Goal: Navigation & Orientation: Find specific page/section

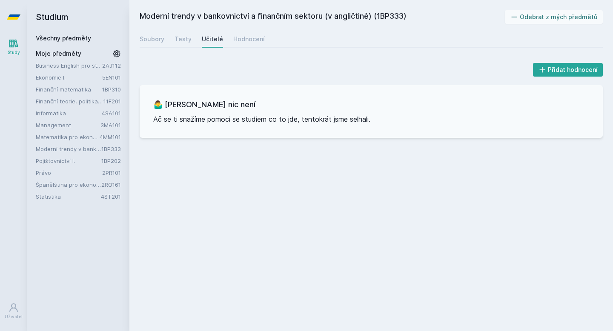
click at [84, 37] on link "Všechny předměty" at bounding box center [63, 38] width 55 height 7
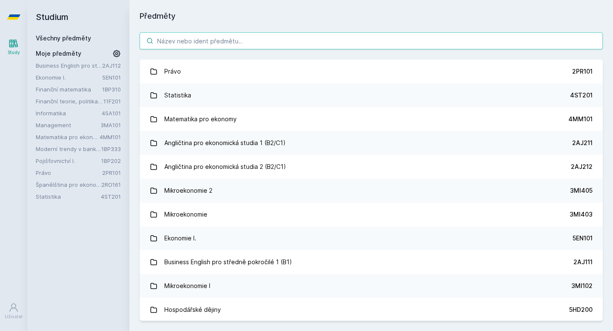
click at [185, 42] on input "search" at bounding box center [371, 40] width 463 height 17
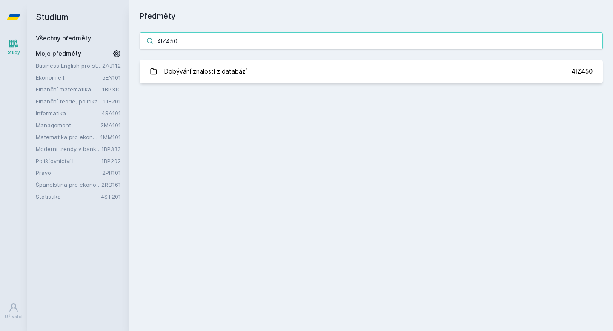
type input "4IZ450"
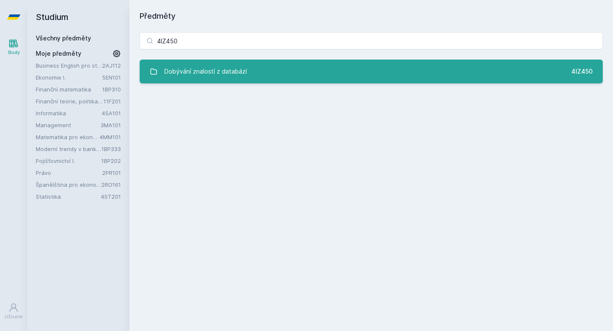
click at [193, 76] on div "Dobývání znalostí z databází" at bounding box center [205, 71] width 83 height 17
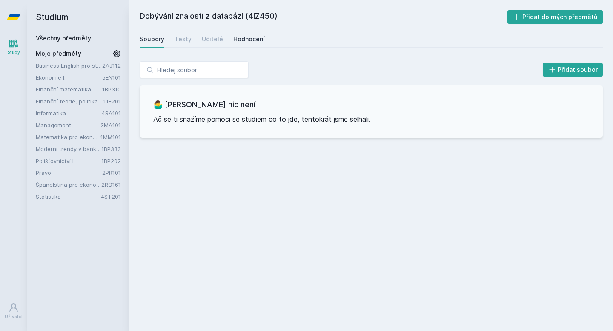
click at [233, 37] on div "Hodnocení" at bounding box center [249, 39] width 32 height 9
click at [211, 43] on div "Učitelé" at bounding box center [212, 39] width 21 height 9
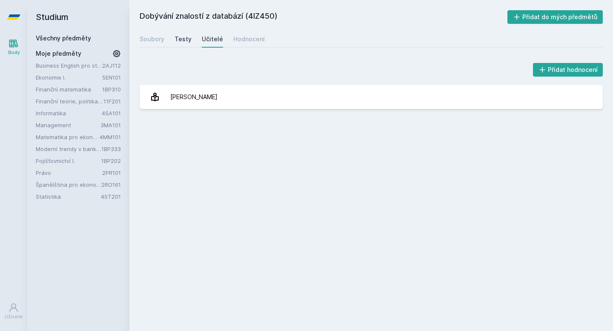
click at [184, 42] on div "Testy" at bounding box center [183, 39] width 17 height 9
